Goal: Task Accomplishment & Management: Use online tool/utility

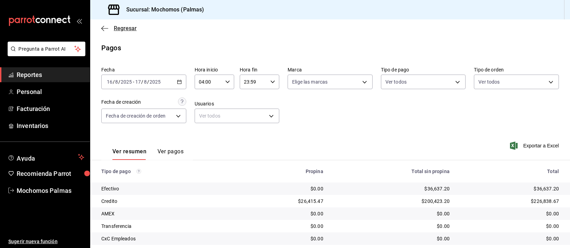
scroll to position [70, 0]
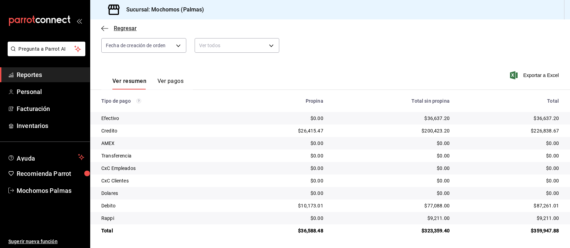
click at [109, 27] on span "Regresar" at bounding box center [118, 28] width 35 height 7
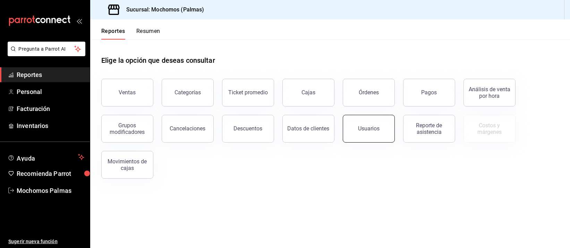
click at [385, 133] on button "Usuarios" at bounding box center [369, 129] width 52 height 28
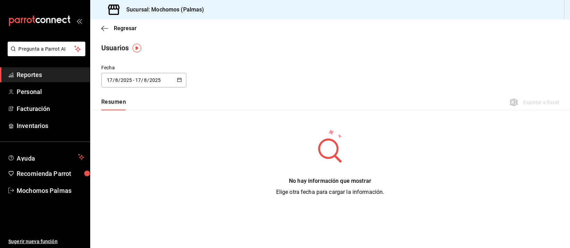
click at [135, 76] on div "[DATE] [DATE] - [DATE] [DATE]" at bounding box center [143, 80] width 85 height 15
click at [133, 177] on li "Rango de fechas" at bounding box center [134, 180] width 66 height 16
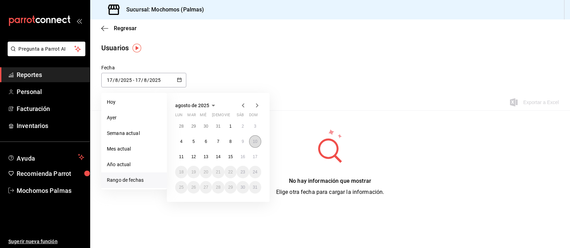
click at [257, 143] on button "10" at bounding box center [255, 141] width 12 height 12
click at [252, 154] on button "17" at bounding box center [255, 157] width 12 height 12
type input "[DATE]"
type input "10"
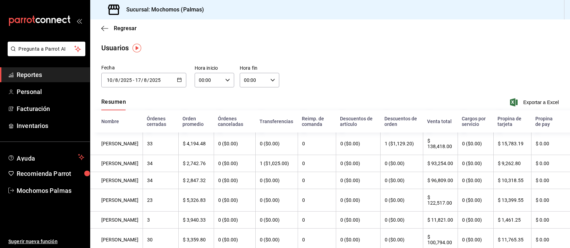
click at [220, 77] on div "00:00 Hora inicio" at bounding box center [215, 80] width 40 height 15
click at [201, 135] on span "05" at bounding box center [203, 138] width 8 height 6
type input "05:00"
click at [265, 81] on div at bounding box center [285, 124] width 570 height 248
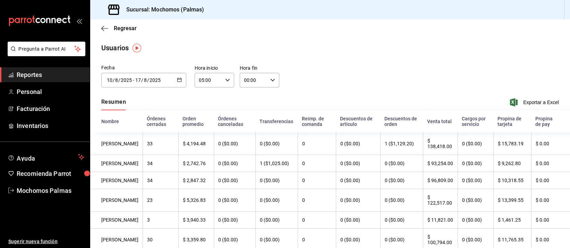
click at [265, 81] on input "00:00" at bounding box center [254, 80] width 28 height 14
click at [248, 135] on span "05" at bounding box center [247, 138] width 8 height 6
type input "05:00"
click at [538, 98] on div at bounding box center [285, 124] width 570 height 248
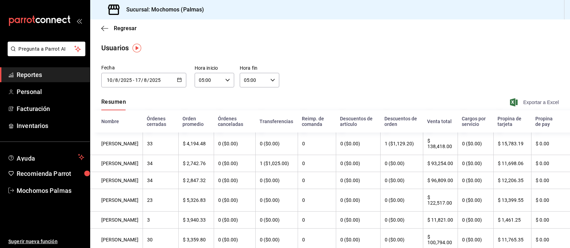
click at [538, 101] on span "Exportar a Excel" at bounding box center [535, 102] width 48 height 8
